Goal: Task Accomplishment & Management: Manage account settings

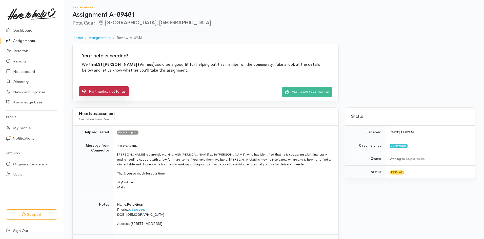
click at [94, 90] on link "No thanks, not for us" at bounding box center [104, 91] width 50 height 10
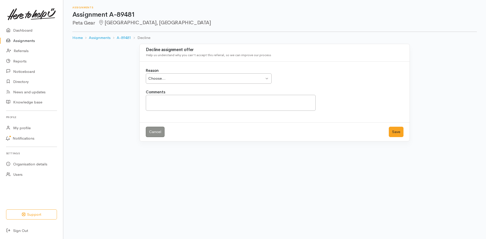
click at [257, 78] on div "Choose..." at bounding box center [206, 79] width 116 height 6
click at [400, 132] on button "Save" at bounding box center [396, 132] width 15 height 10
